Goal: Check status

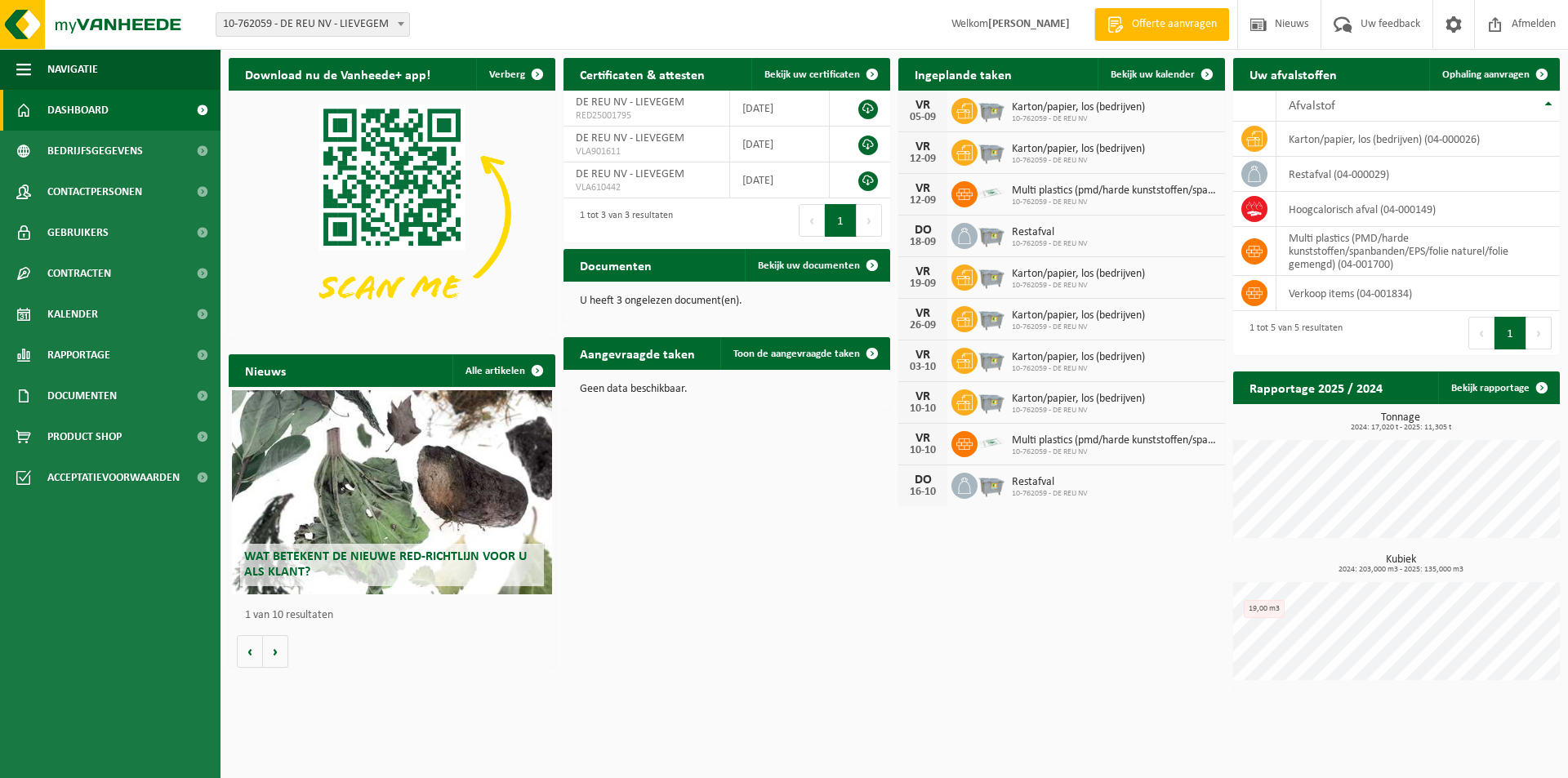
click at [762, 423] on div "Download nu de Vanheede+ app! Verberg Certificaten & attesten Bekijk uw certifi…" at bounding box center [894, 373] width 1339 height 647
click at [784, 268] on span "Bekijk uw documenten" at bounding box center [809, 266] width 102 height 10
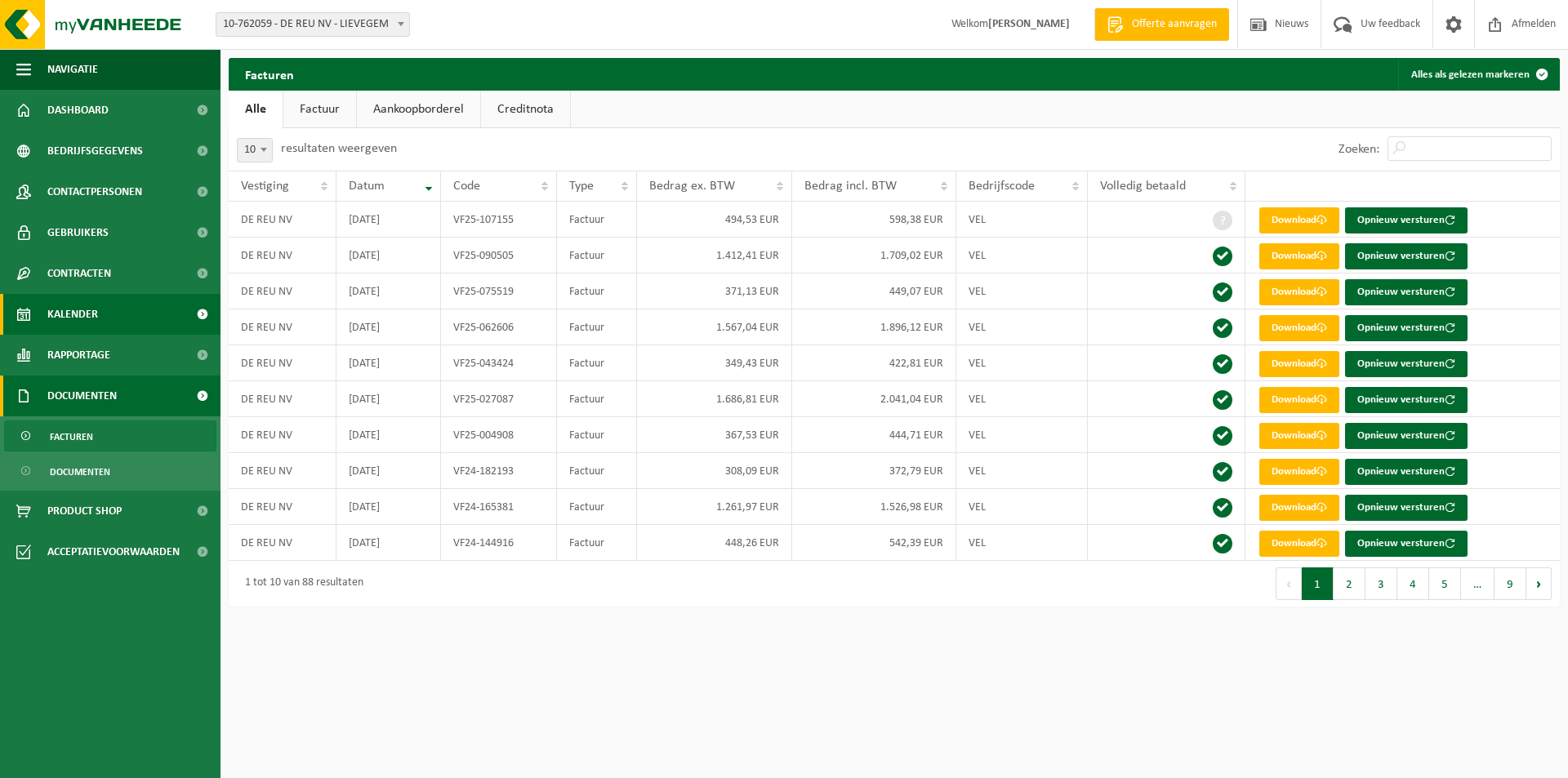
click at [88, 313] on span "Kalender" at bounding box center [73, 314] width 51 height 41
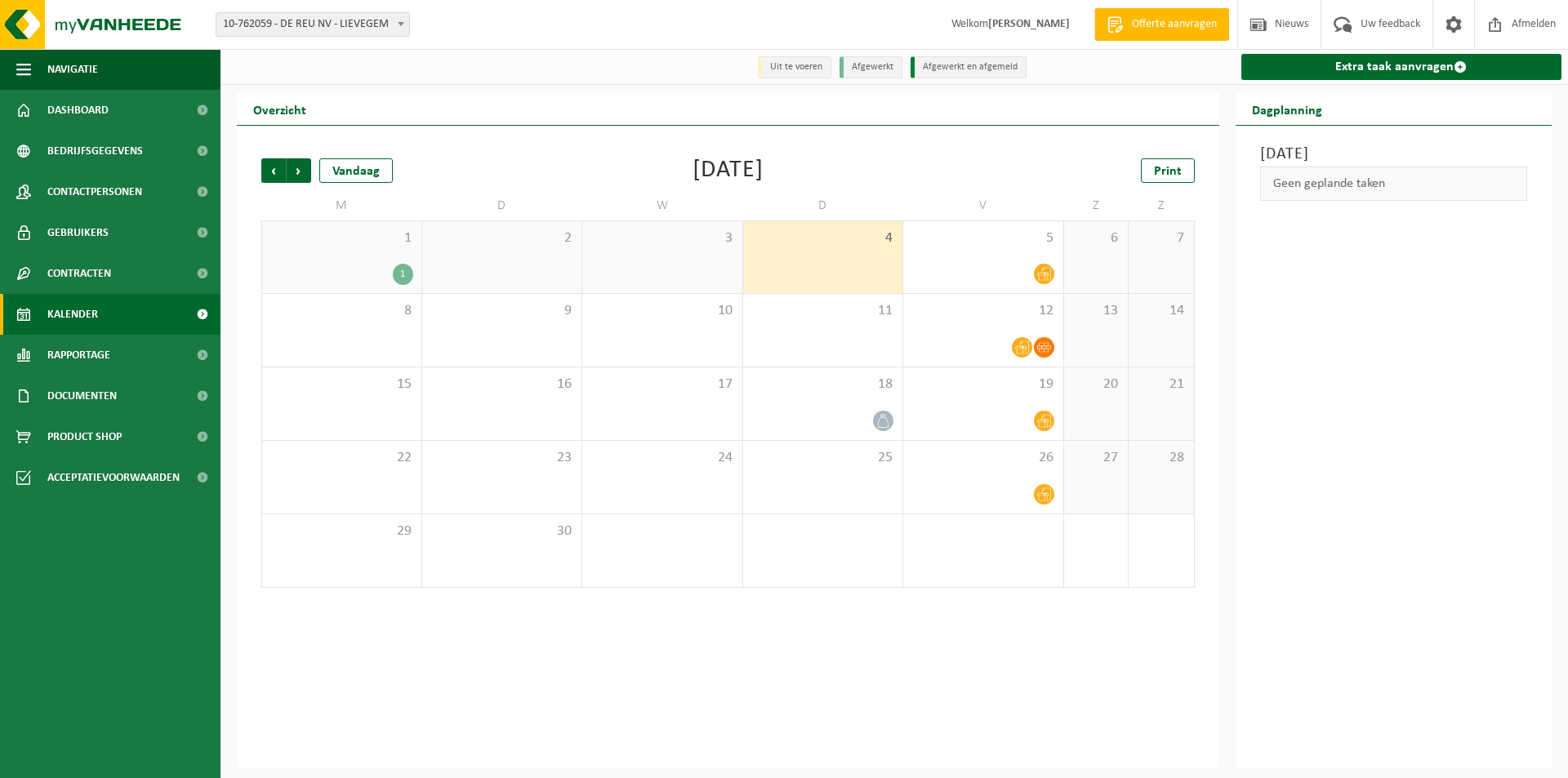
click at [399, 279] on div "1" at bounding box center [404, 274] width 21 height 21
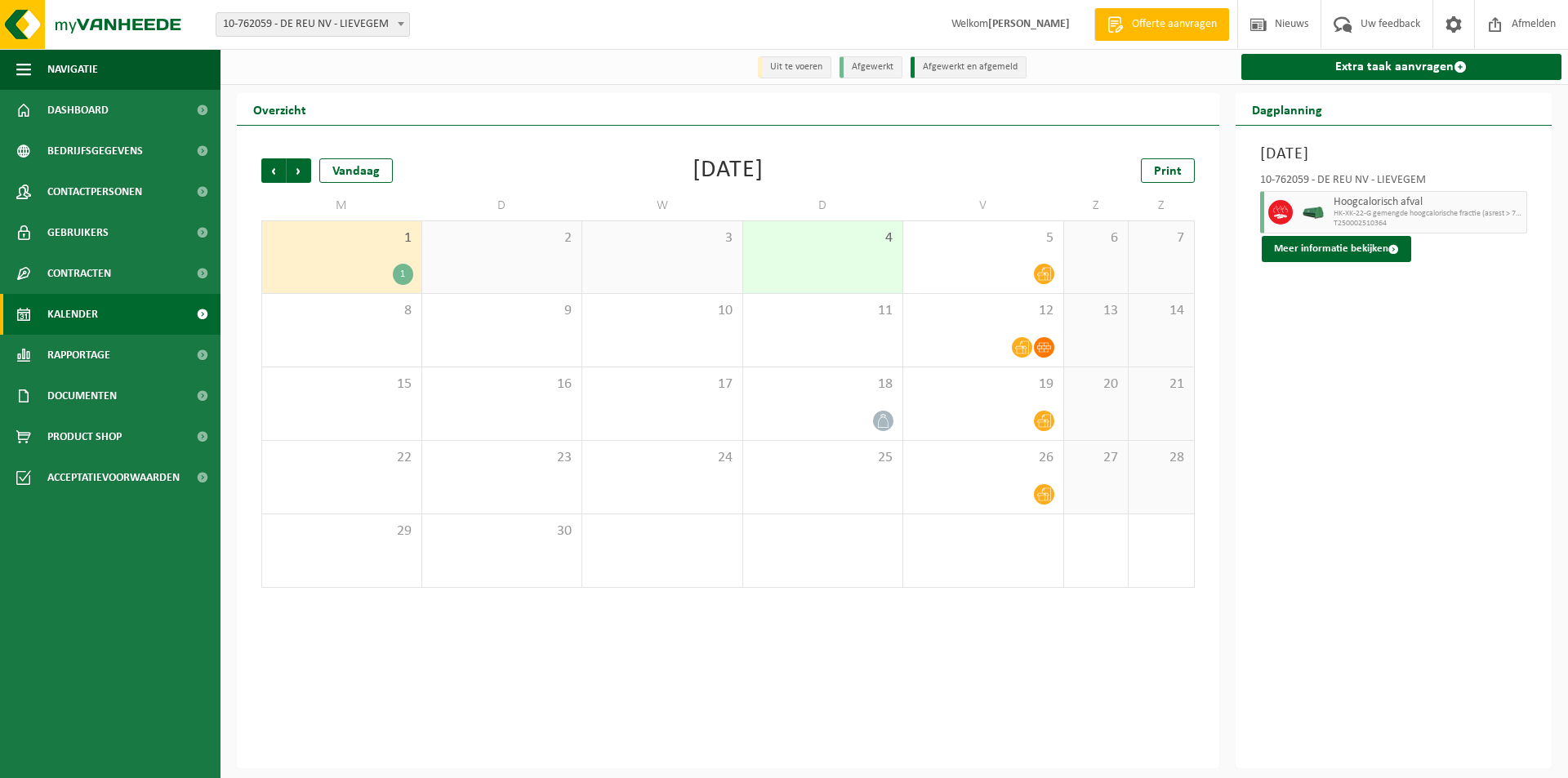
click at [399, 279] on div "1" at bounding box center [404, 274] width 21 height 21
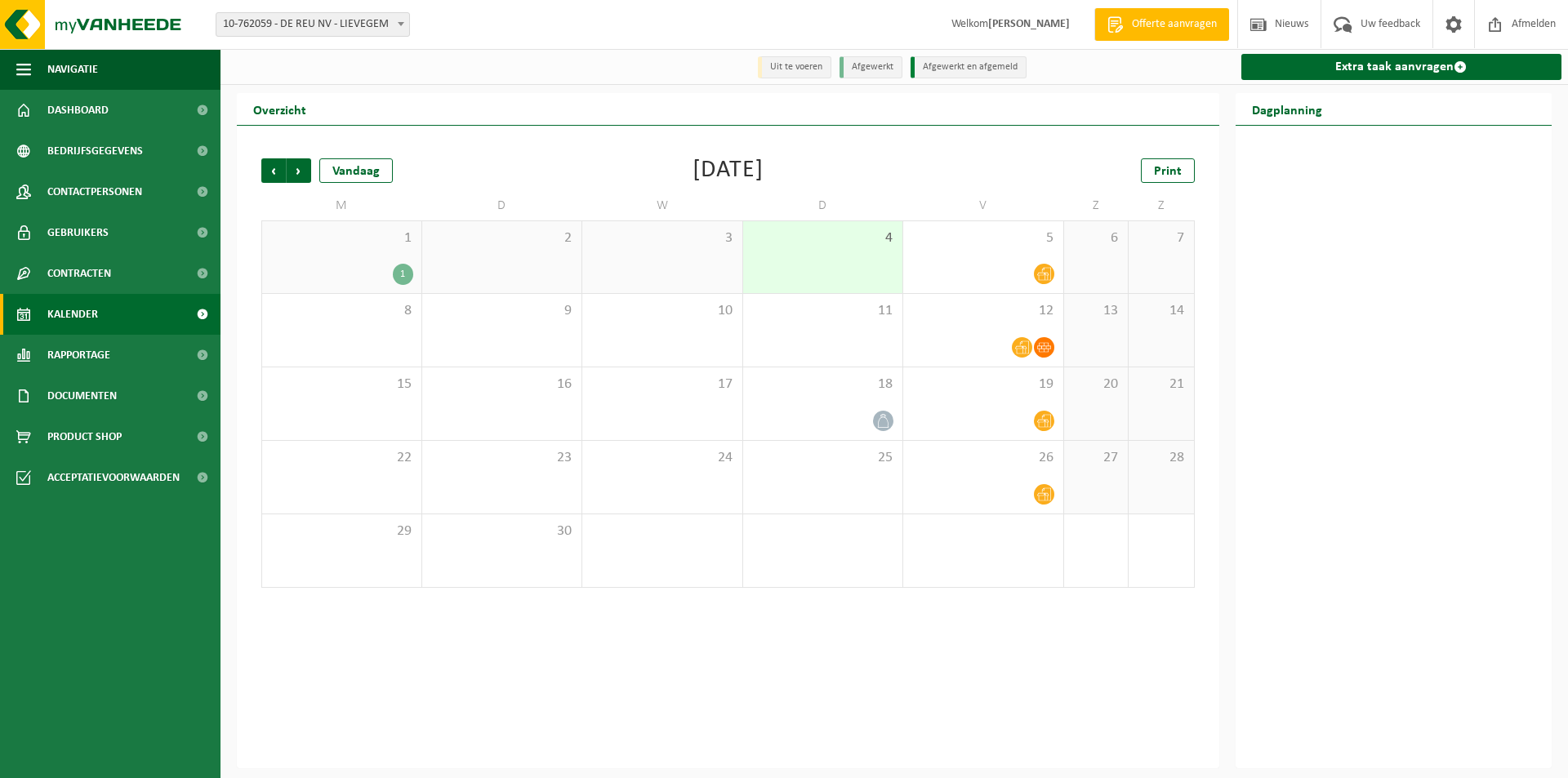
click at [405, 273] on div "1" at bounding box center [404, 274] width 21 height 21
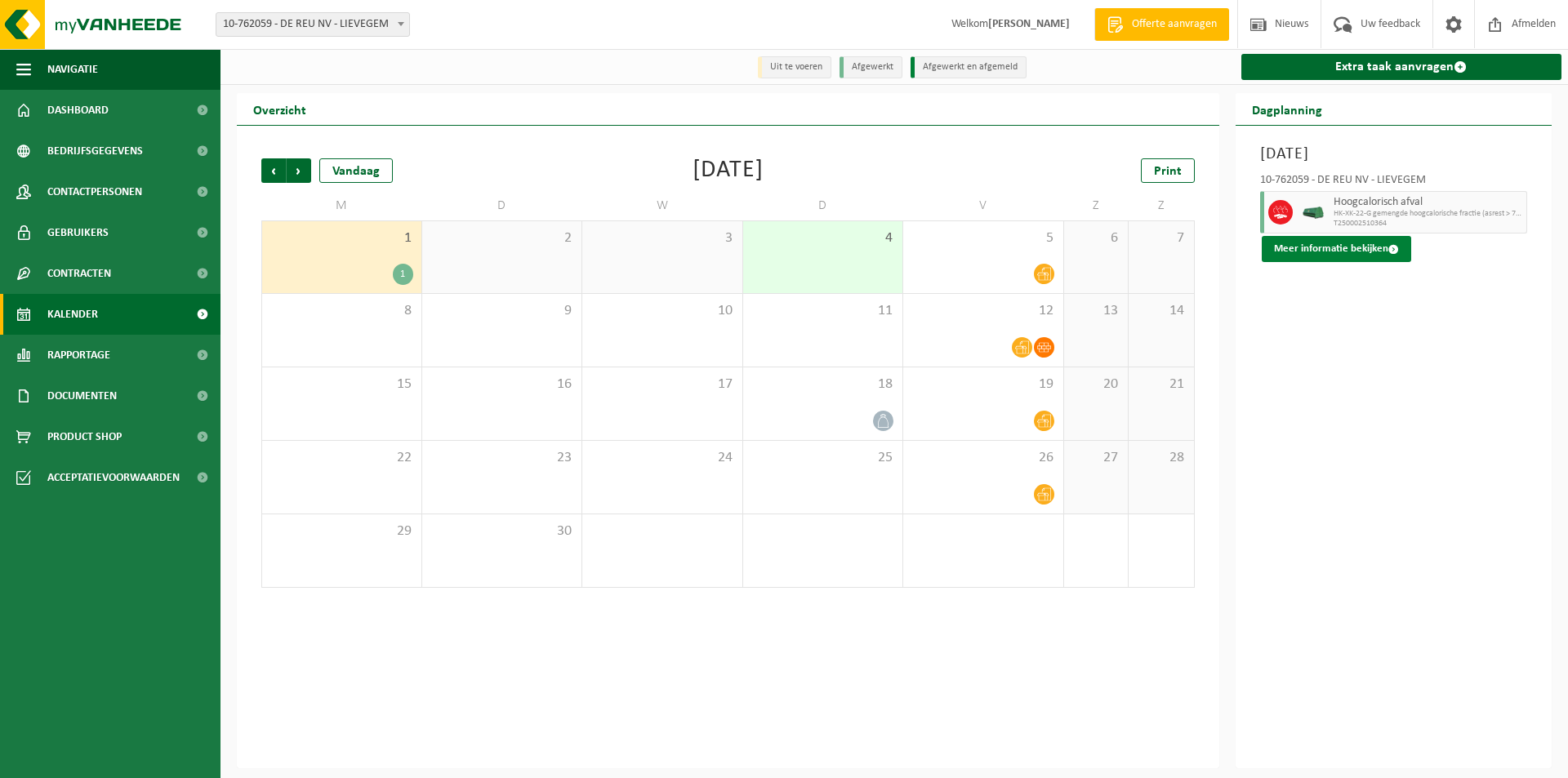
click at [1378, 250] on button "Meer informatie bekijken" at bounding box center [1336, 250] width 149 height 26
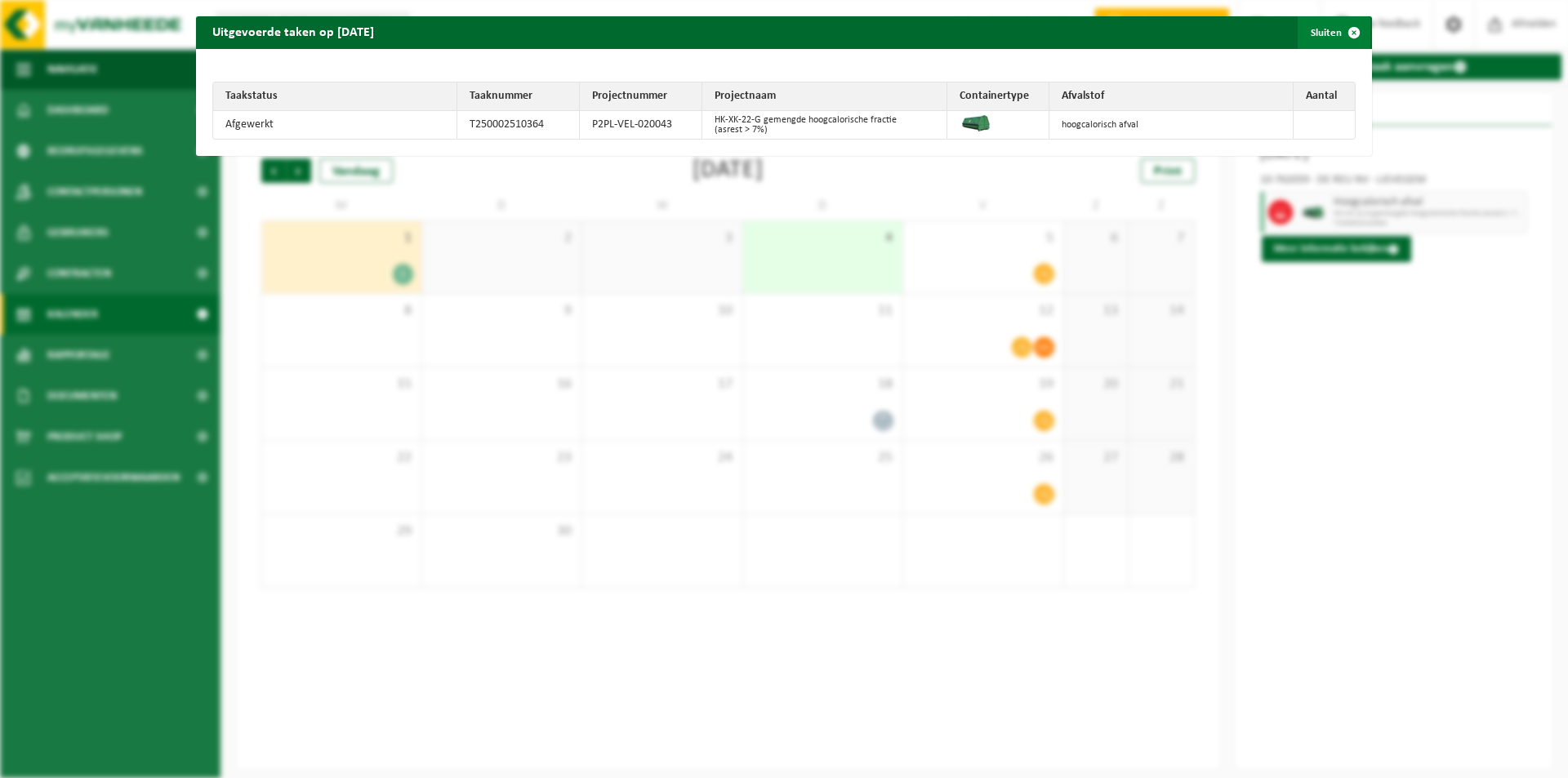
click at [1337, 33] on span "button" at bounding box center [1353, 32] width 33 height 33
